Goal: Transaction & Acquisition: Purchase product/service

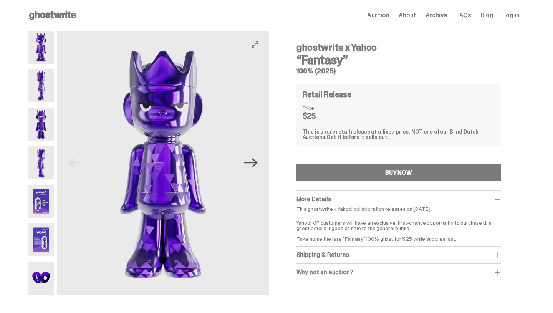
click at [258, 162] on icon "Next" at bounding box center [250, 162] width 13 height 9
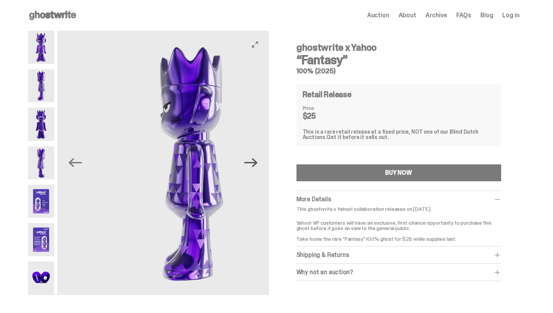
click at [258, 162] on icon "Next" at bounding box center [250, 162] width 13 height 9
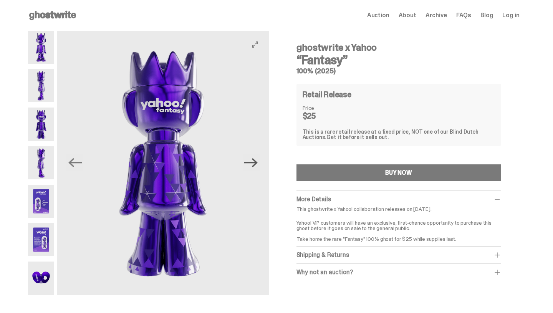
click at [258, 162] on icon "Next" at bounding box center [250, 162] width 13 height 9
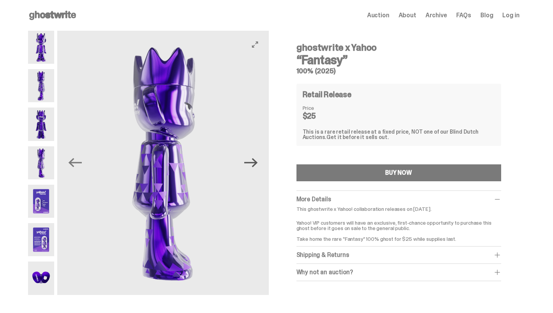
click at [258, 162] on icon "Next" at bounding box center [250, 162] width 13 height 9
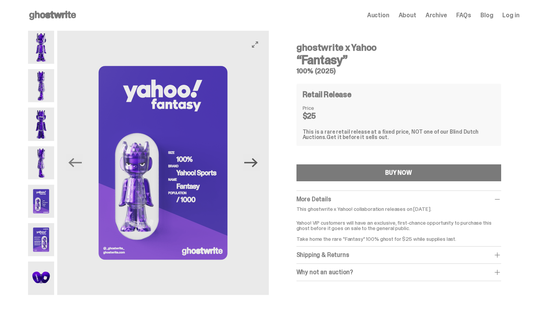
click at [258, 162] on icon "Next" at bounding box center [250, 162] width 13 height 9
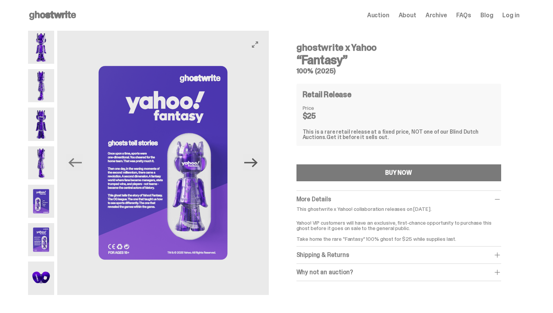
click at [258, 162] on icon "Next" at bounding box center [250, 162] width 13 height 9
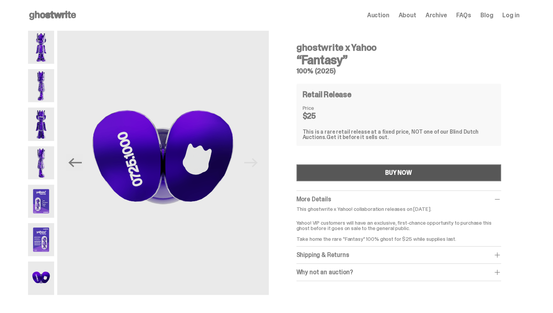
click at [354, 174] on button "BUY NOW" at bounding box center [398, 172] width 205 height 17
